Goal: Task Accomplishment & Management: Manage account settings

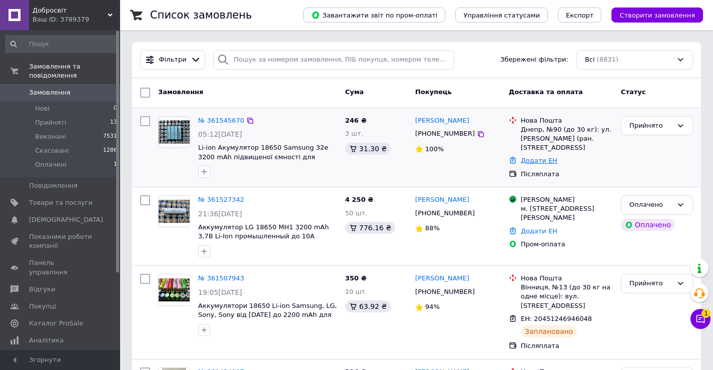
click at [539, 160] on link "Додати ЕН" at bounding box center [539, 161] width 37 height 8
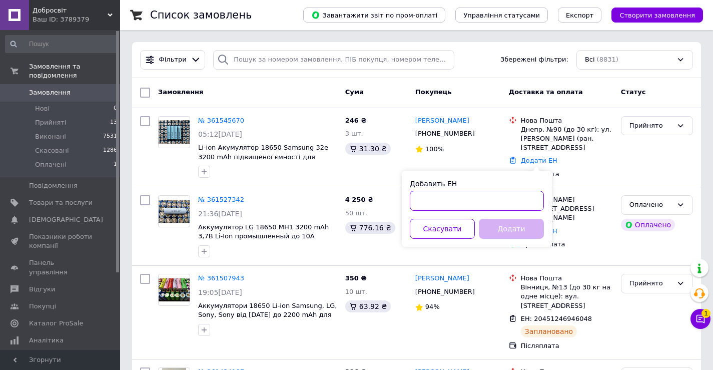
click at [478, 195] on input "Добавить ЕН" at bounding box center [477, 201] width 134 height 20
paste input "20451247247109"
type input "20451247247109"
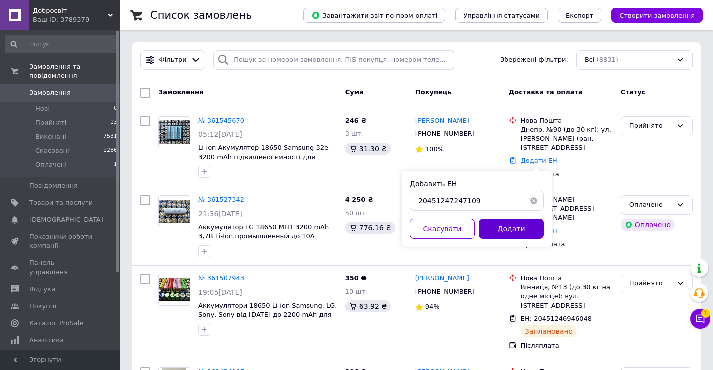
click at [522, 228] on button "Додати" at bounding box center [511, 229] width 65 height 20
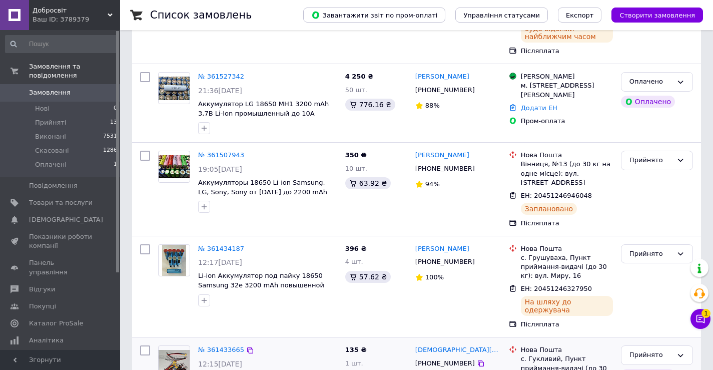
scroll to position [67, 0]
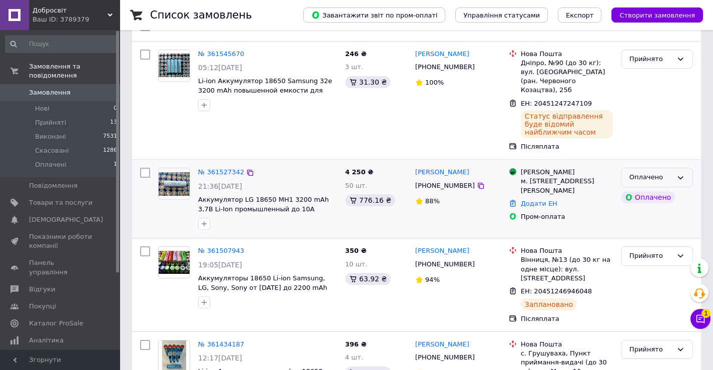
click at [682, 174] on icon at bounding box center [681, 178] width 8 height 8
click at [663, 189] on li "Прийнято" at bounding box center [657, 198] width 71 height 19
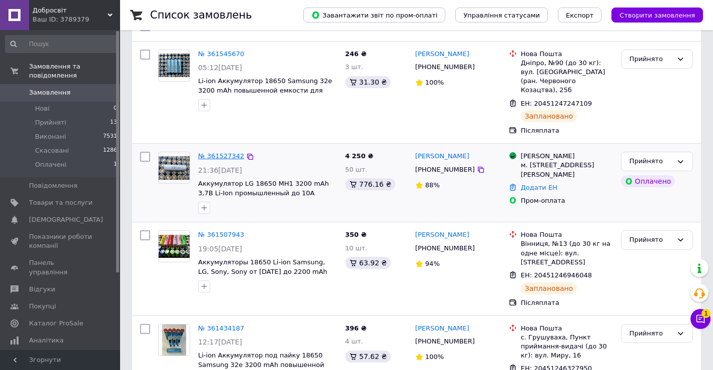
click at [223, 152] on link "№ 361527342" at bounding box center [221, 156] width 46 height 8
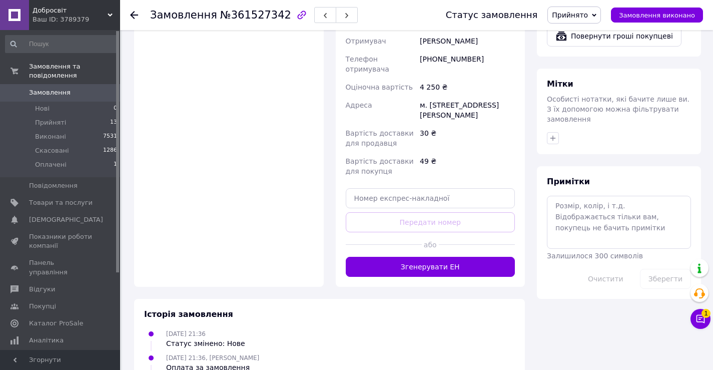
scroll to position [484, 0]
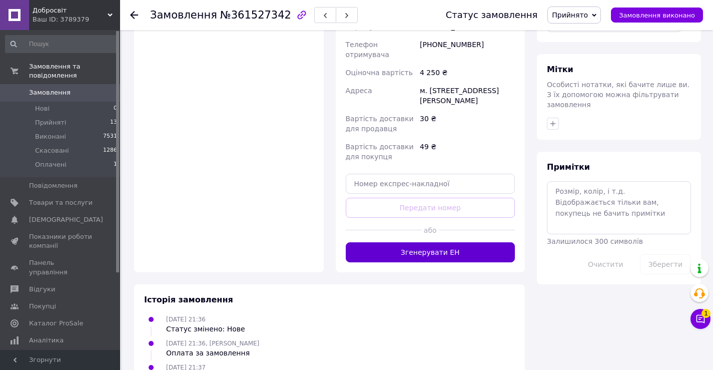
click at [434, 245] on button "Згенерувати ЕН" at bounding box center [431, 252] width 170 height 20
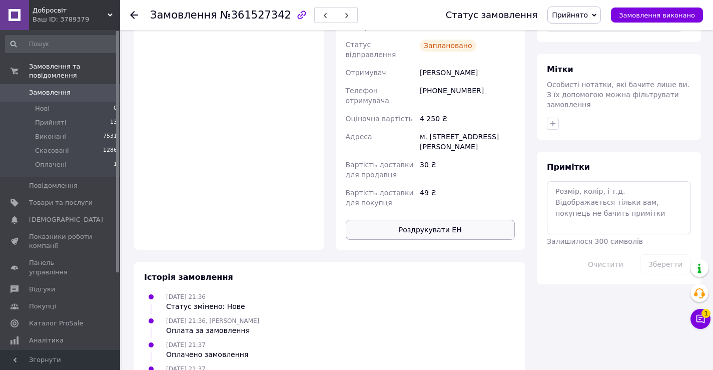
click at [437, 220] on button "Роздрукувати ЕН" at bounding box center [431, 230] width 170 height 20
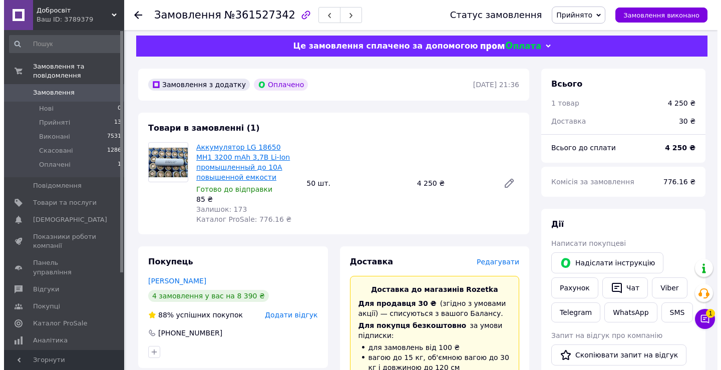
scroll to position [0, 0]
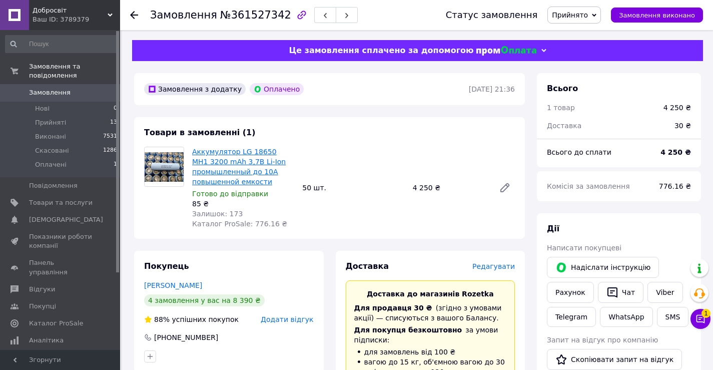
click at [234, 170] on link "Аккумулятор LG 18650 MH1 3200 mAh 3,7В Li-Ion промышленный до 10A повышенной ем…" at bounding box center [239, 167] width 94 height 38
click at [59, 88] on span "Замовлення" at bounding box center [50, 92] width 42 height 9
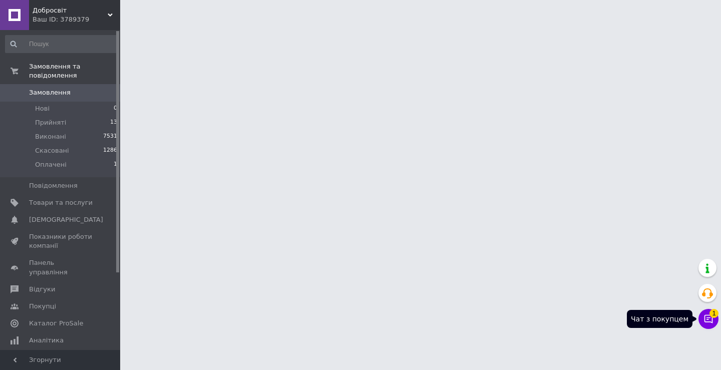
click at [707, 315] on icon at bounding box center [708, 319] width 9 height 9
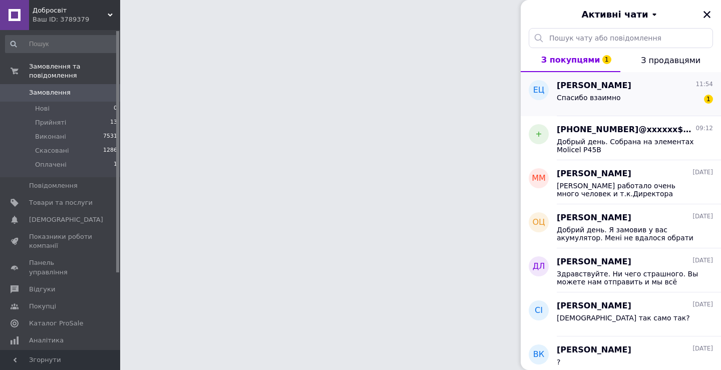
click at [609, 96] on span "Спасибо взаимно" at bounding box center [589, 98] width 64 height 8
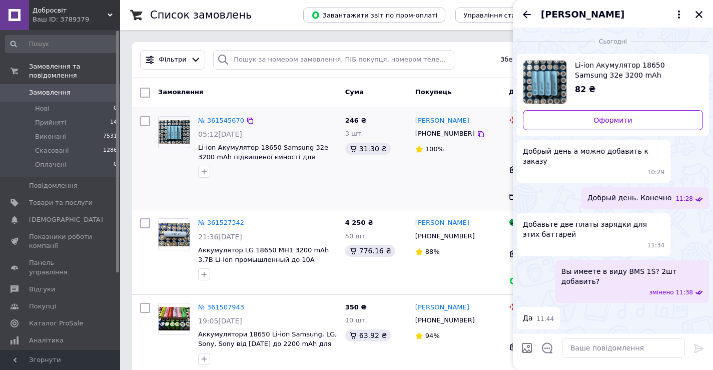
click at [394, 176] on div "246 ₴ 3 шт. 31.30 ₴" at bounding box center [376, 159] width 70 height 94
click at [703, 12] on icon "Закрити" at bounding box center [699, 14] width 9 height 9
